Goal: Task Accomplishment & Management: Manage account settings

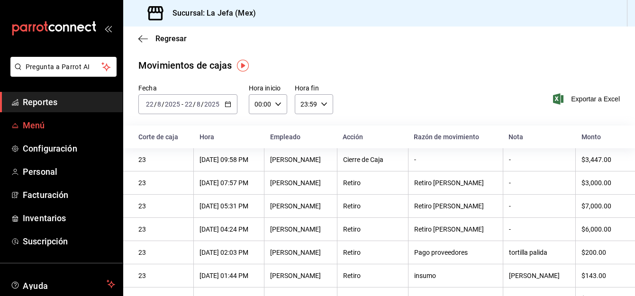
click at [42, 124] on span "Menú" at bounding box center [69, 125] width 92 height 13
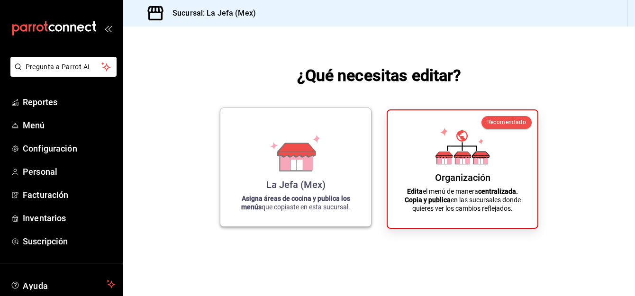
click at [330, 165] on div "La Jefa (Mex) Asigna áreas de cocina y publica los menús que copiaste en esta s…" at bounding box center [296, 167] width 128 height 103
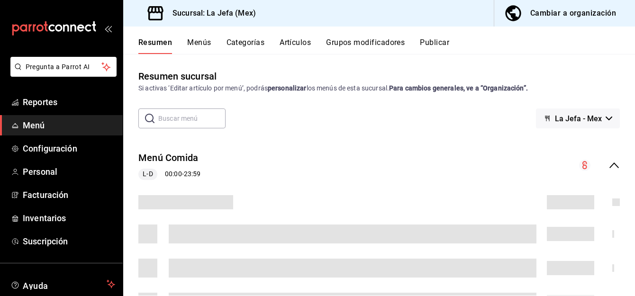
click at [196, 43] on button "Menús" at bounding box center [199, 46] width 24 height 16
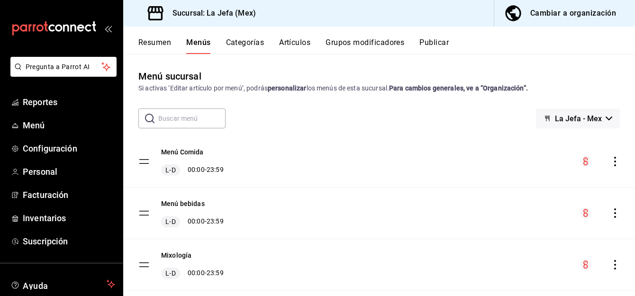
click at [295, 44] on button "Artículos" at bounding box center [294, 46] width 31 height 16
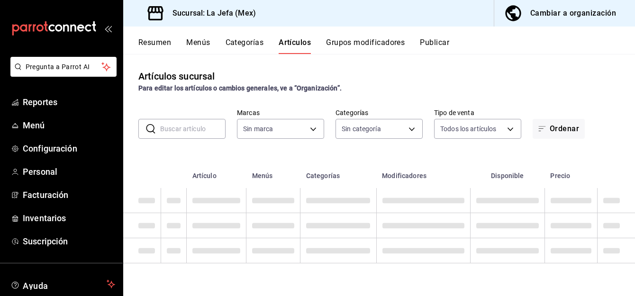
type input "38fedeeb-86da-4c9a-b243-ae0611d749b2"
click at [176, 132] on input "text" at bounding box center [192, 128] width 65 height 19
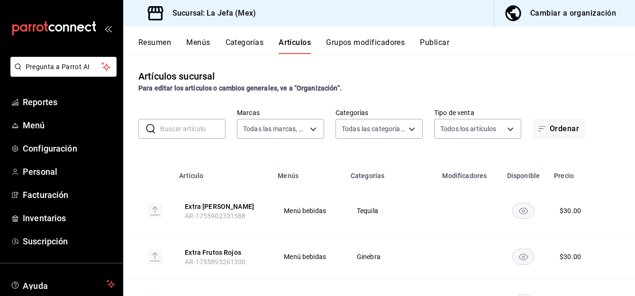
type input "db2fcb82-af81-4464-912b-9b1abd608ea2,606889e1-1cd0-4680-a4a9-1da36db51fba,efcc1…"
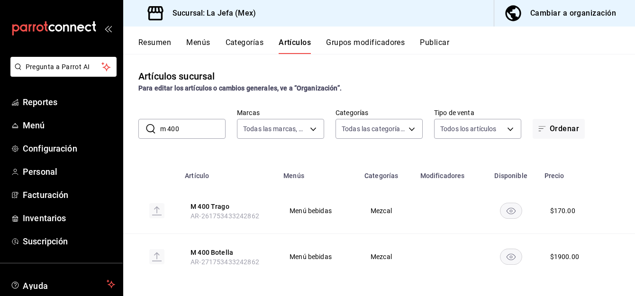
click at [185, 128] on input "m 400" at bounding box center [192, 128] width 65 height 19
type input "m 400 conejos"
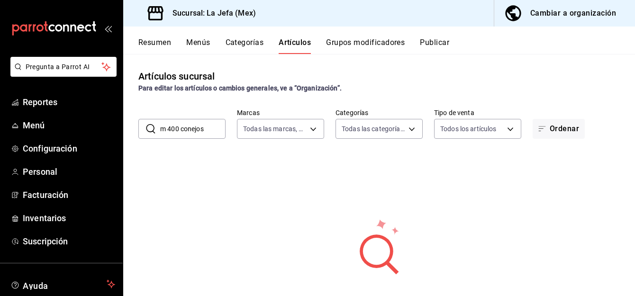
click at [134, 154] on div "Artículos sucursal Para editar los artículos o cambios generales, ve a “Organiz…" at bounding box center [379, 175] width 512 height 242
drag, startPoint x: 209, startPoint y: 128, endPoint x: 118, endPoint y: 130, distance: 90.5
click at [118, 130] on div "Pregunta a Parrot AI Reportes Menú Configuración Personal Facturación Inventari…" at bounding box center [317, 148] width 635 height 296
click at [398, 133] on body "Pregunta a Parrot AI Reportes Menú Configuración Personal Facturación Inventari…" at bounding box center [317, 148] width 635 height 296
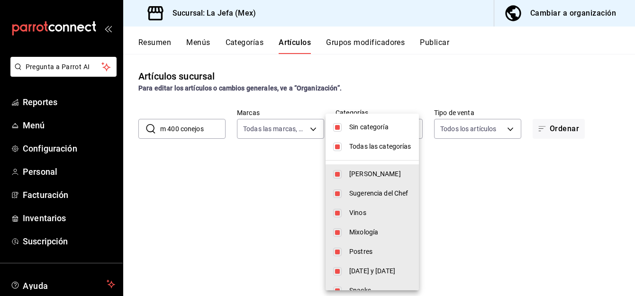
click at [336, 125] on input "checkbox" at bounding box center [337, 127] width 9 height 9
checkbox input "false"
click at [337, 147] on input "checkbox" at bounding box center [337, 147] width 9 height 9
checkbox input "false"
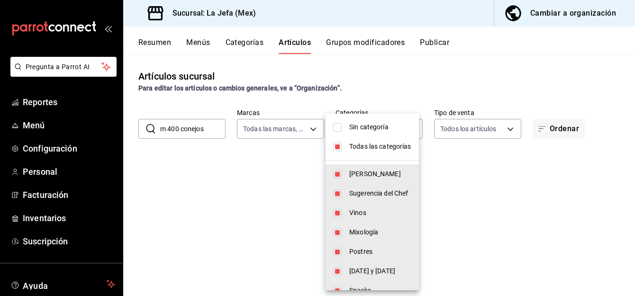
checkbox input "false"
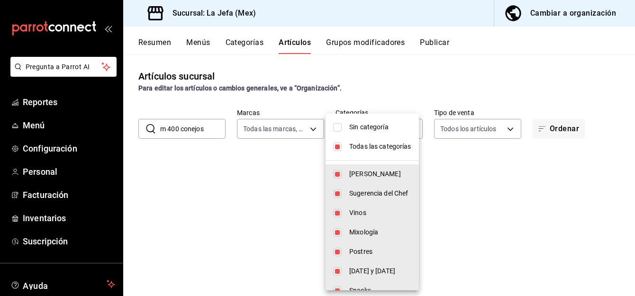
checkbox input "false"
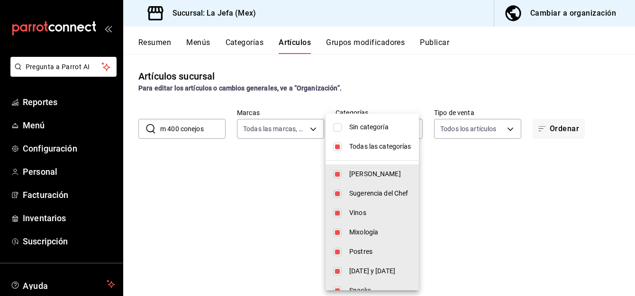
checkbox input "false"
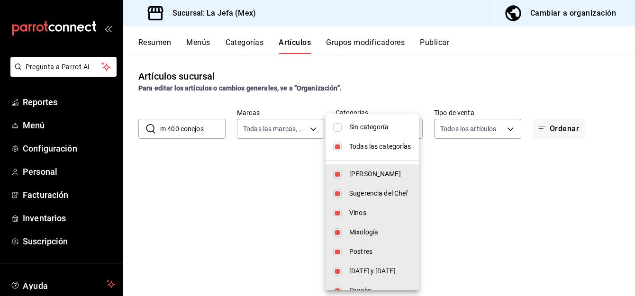
checkbox input "false"
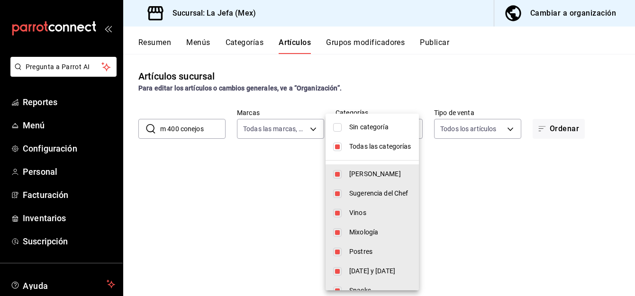
checkbox input "false"
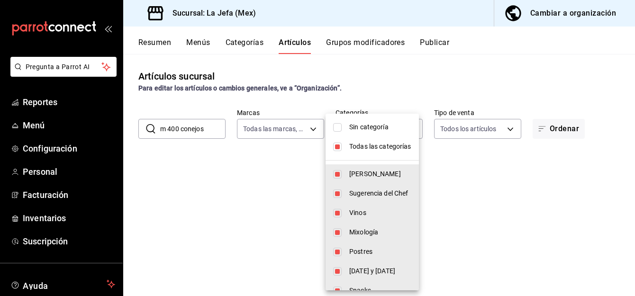
checkbox input "false"
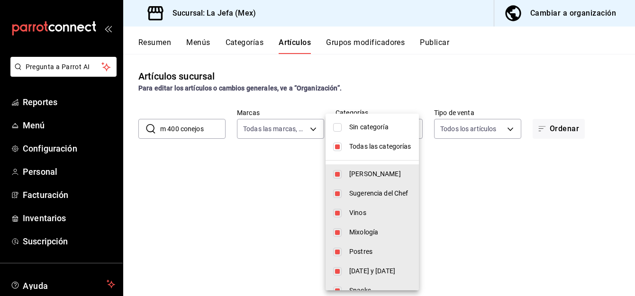
checkbox input "false"
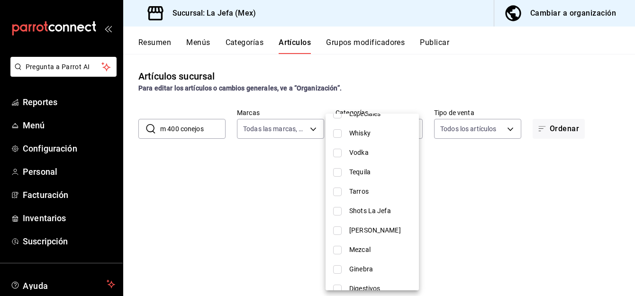
scroll to position [425, 0]
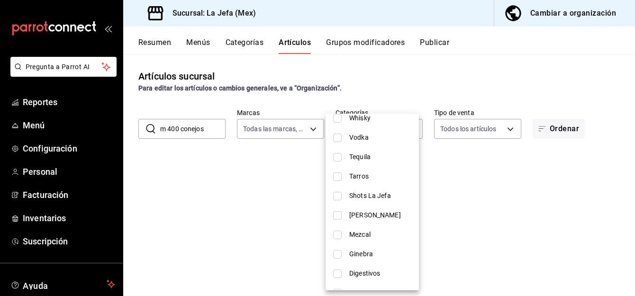
click at [340, 235] on input "checkbox" at bounding box center [337, 235] width 9 height 9
checkbox input "true"
type input "eb152057-20cb-4ca4-84fa-6629db514f0b"
click at [528, 181] on div at bounding box center [317, 148] width 635 height 296
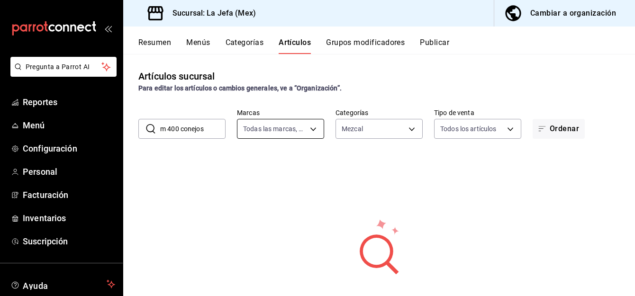
click at [313, 127] on body "Pregunta a Parrot AI Reportes Menú Configuración Personal Facturación Inventari…" at bounding box center [317, 148] width 635 height 296
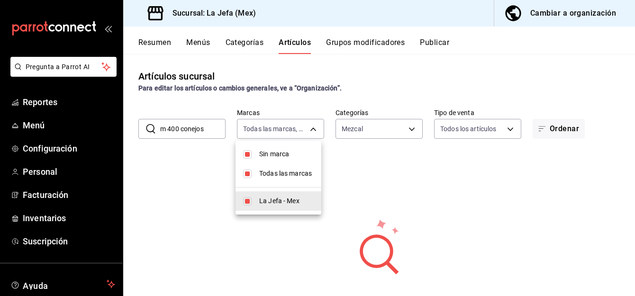
click at [202, 181] on div at bounding box center [317, 148] width 635 height 296
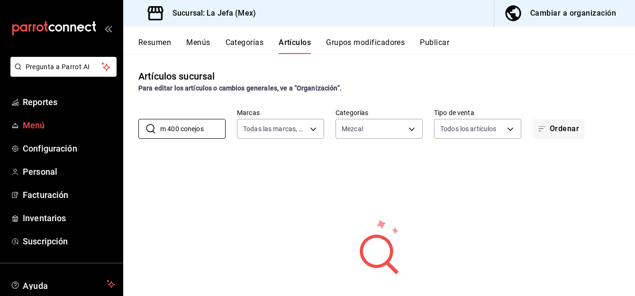
drag, startPoint x: 206, startPoint y: 128, endPoint x: 84, endPoint y: 118, distance: 122.8
click at [84, 118] on div "Pregunta a Parrot AI Reportes Menú Configuración Personal Facturación Inventari…" at bounding box center [317, 148] width 635 height 296
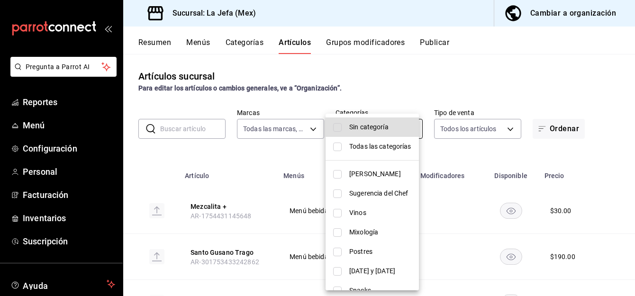
click at [403, 127] on body "Pregunta a Parrot AI Reportes Menú Configuración Personal Facturación Inventari…" at bounding box center [317, 148] width 635 height 296
click at [411, 78] on div at bounding box center [317, 148] width 635 height 296
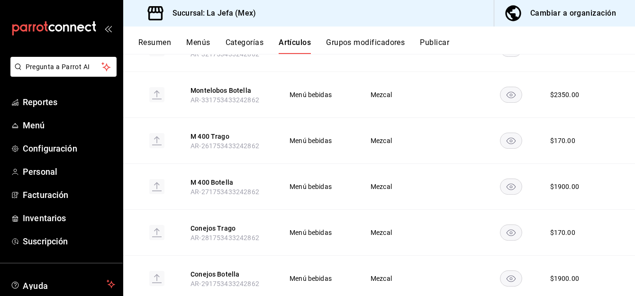
scroll to position [386, 0]
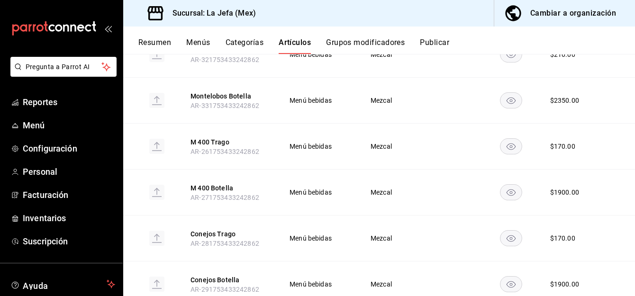
click at [502, 150] on rect "availability-product" at bounding box center [511, 146] width 22 height 16
click at [504, 193] on rect "availability-product" at bounding box center [511, 192] width 22 height 16
click at [36, 131] on span "Menú" at bounding box center [69, 125] width 92 height 13
